Goal: Information Seeking & Learning: Find contact information

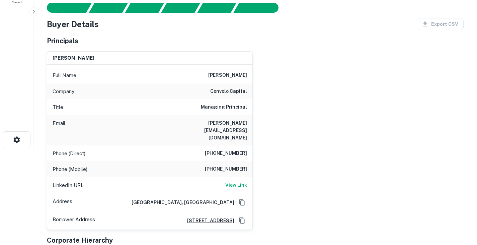
scroll to position [26, 0]
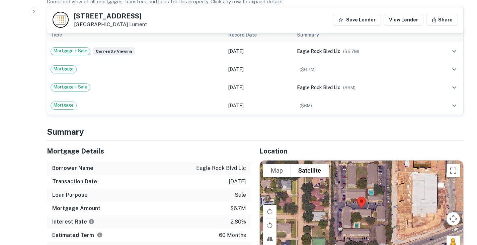
scroll to position [385, 0]
drag, startPoint x: 74, startPoint y: 15, endPoint x: 114, endPoint y: 24, distance: 40.8
click at [114, 24] on div "4030 Valley View Ln Dallas, TX 75244 Lument" at bounding box center [110, 20] width 73 height 15
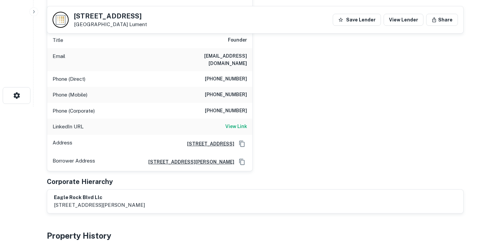
scroll to position [142, 0]
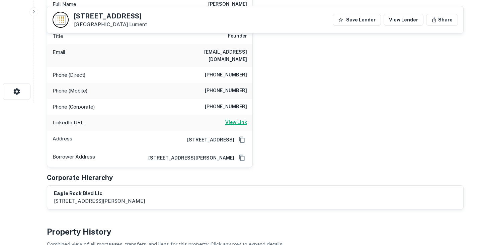
click at [236, 119] on h6 "View Link" at bounding box center [236, 122] width 22 height 7
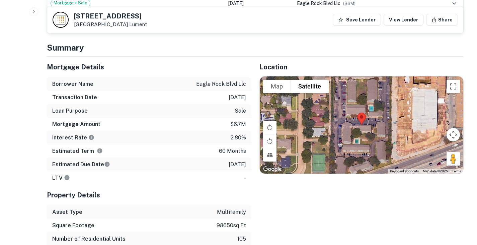
scroll to position [469, 0]
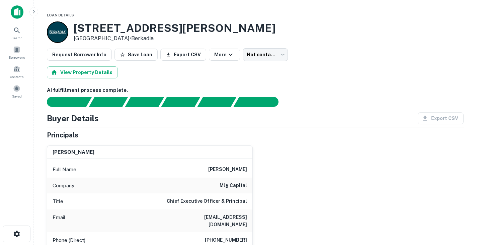
drag, startPoint x: 74, startPoint y: 27, endPoint x: 129, endPoint y: 38, distance: 56.3
click at [129, 38] on div "1210 Hunt Ln San Antonio, TX 78251 • Berkadia" at bounding box center [175, 32] width 202 height 21
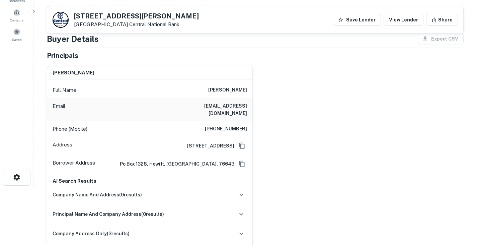
scroll to position [56, 0]
click at [230, 106] on h6 "[EMAIL_ADDRESS][DOMAIN_NAME]" at bounding box center [207, 109] width 80 height 15
copy h6 "[EMAIL_ADDRESS][DOMAIN_NAME]"
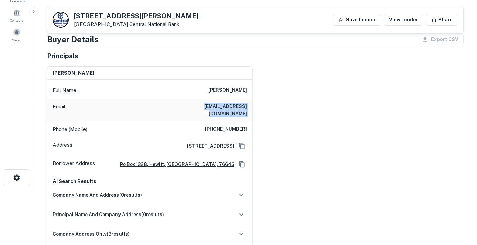
click at [266, 109] on div "[PERSON_NAME] Full Name [PERSON_NAME] Email [EMAIL_ADDRESS][DOMAIN_NAME] Phone …" at bounding box center [253, 156] width 422 height 190
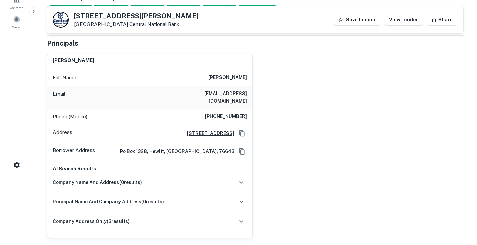
scroll to position [46, 0]
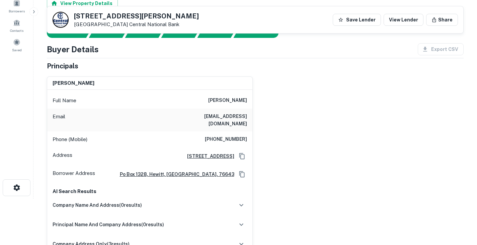
click at [224, 135] on h6 "[PHONE_NUMBER]" at bounding box center [226, 139] width 42 height 8
copy h6 "[PHONE_NUMBER]"
click at [267, 156] on div "[PERSON_NAME] Full Name [PERSON_NAME] Email [EMAIL_ADDRESS][DOMAIN_NAME] Phone …" at bounding box center [253, 166] width 422 height 190
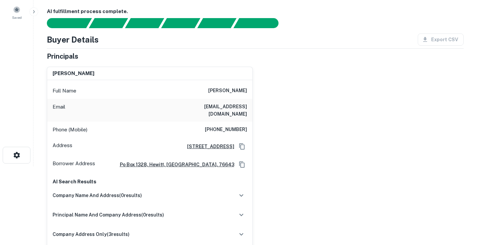
scroll to position [0, 0]
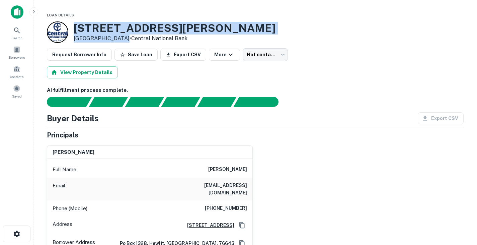
drag, startPoint x: 85, startPoint y: 30, endPoint x: 123, endPoint y: 40, distance: 39.0
click at [123, 40] on div "[STREET_ADDRESS][PERSON_NAME] • Central National Bank" at bounding box center [175, 32] width 202 height 21
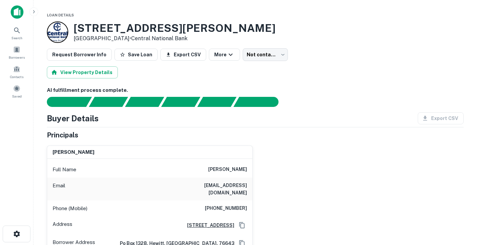
click at [297, 158] on div "[PERSON_NAME] Full Name [PERSON_NAME] Email [EMAIL_ADDRESS][DOMAIN_NAME] Phone …" at bounding box center [253, 235] width 422 height 190
